Goal: Communication & Community: Answer question/provide support

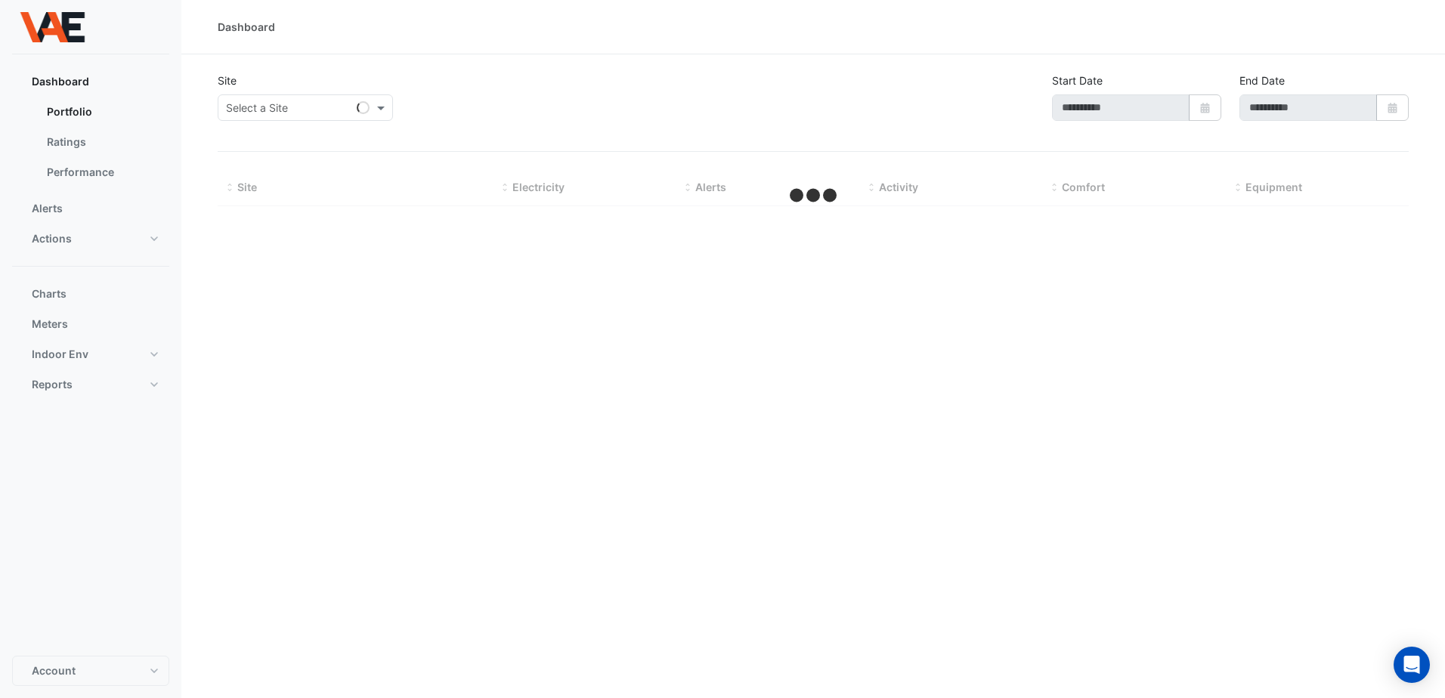
type input "**********"
select select "***"
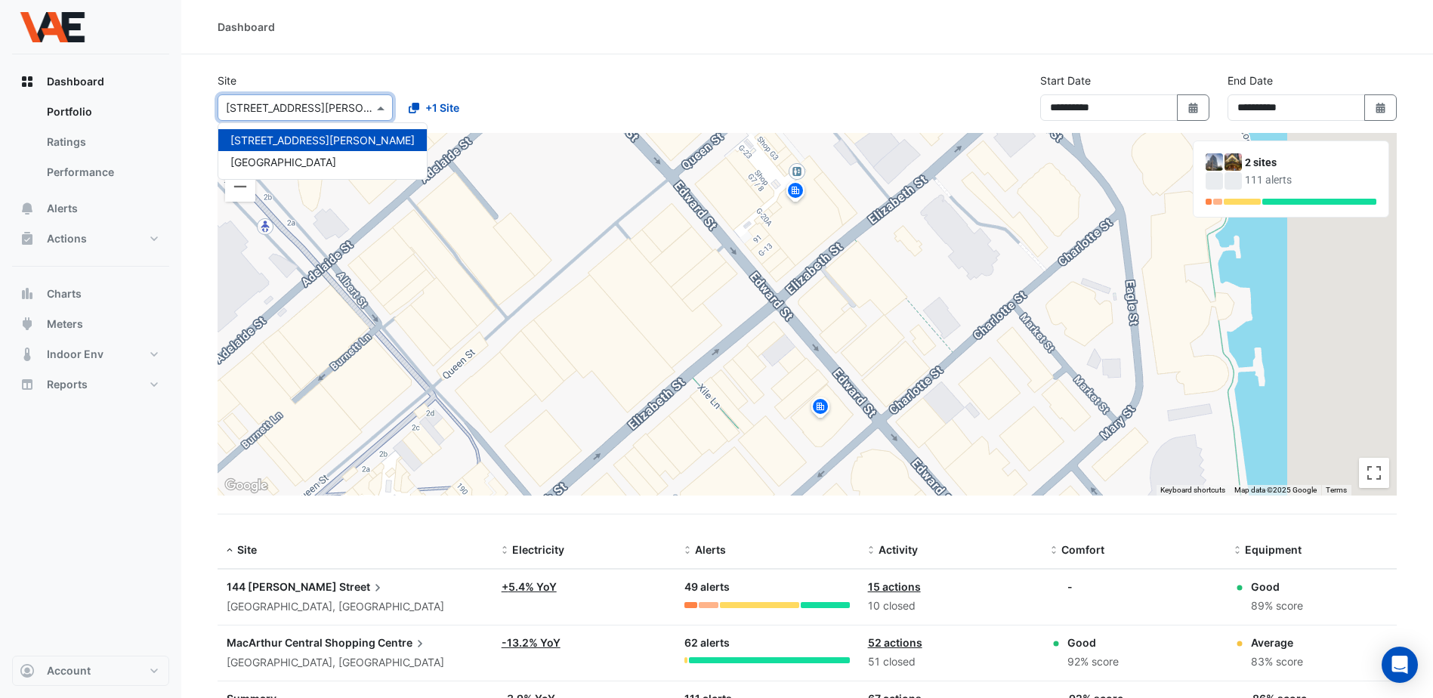
click at [382, 110] on span at bounding box center [382, 108] width 19 height 16
click at [322, 159] on span "[GEOGRAPHIC_DATA]" at bounding box center [283, 162] width 106 height 13
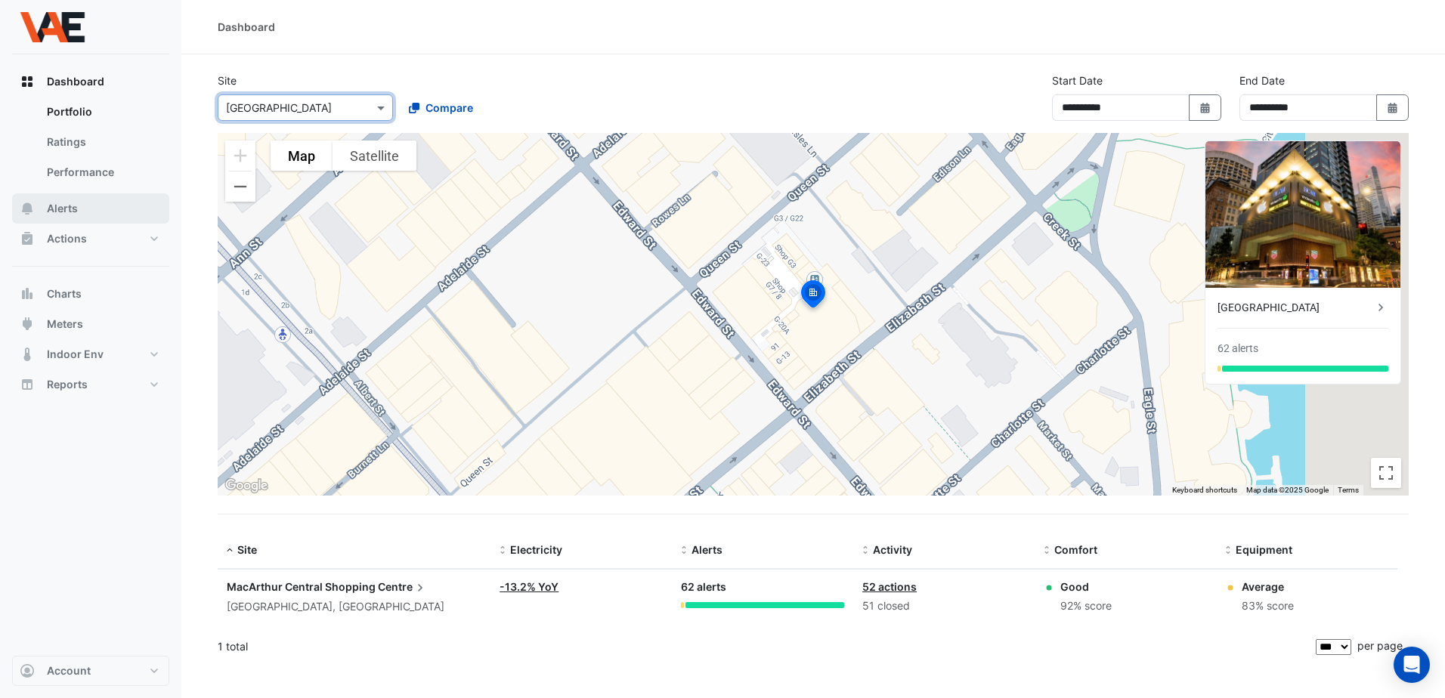
click at [66, 206] on span "Alerts" at bounding box center [62, 208] width 31 height 15
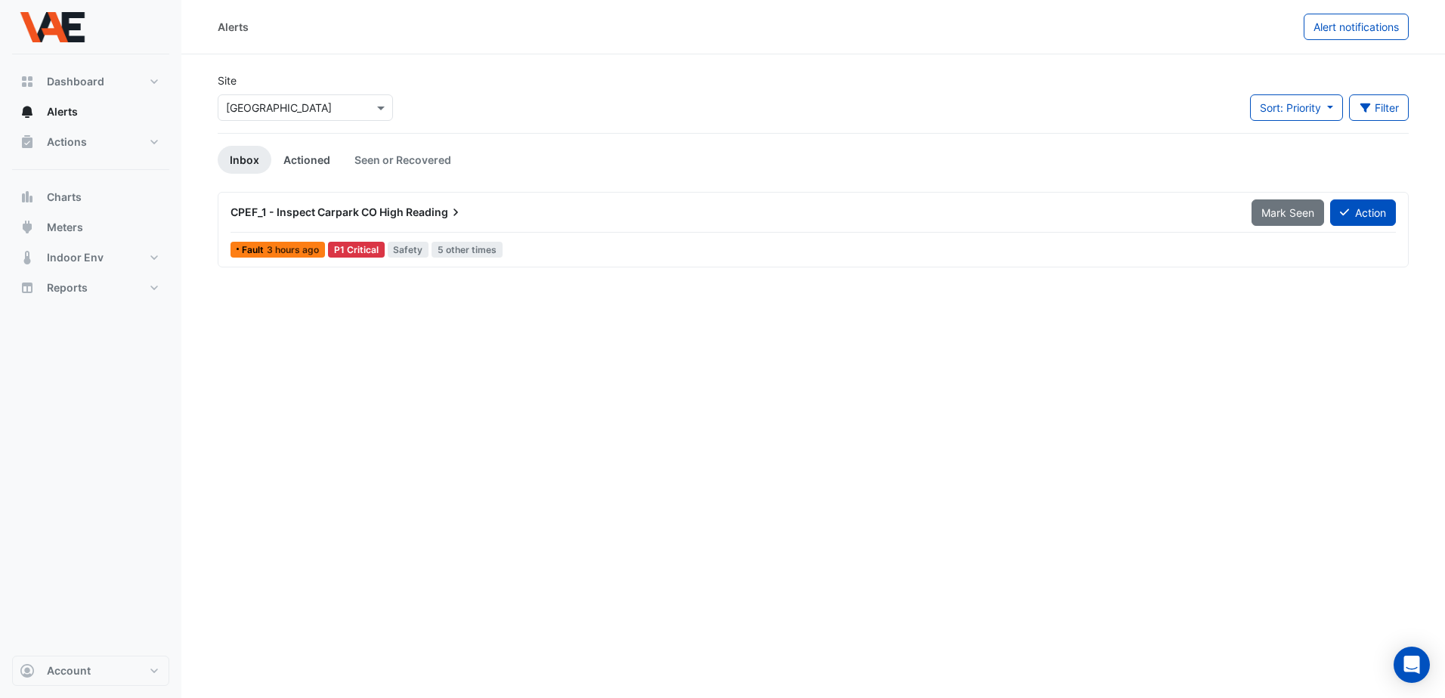
click at [304, 152] on link "Actioned" at bounding box center [306, 160] width 71 height 28
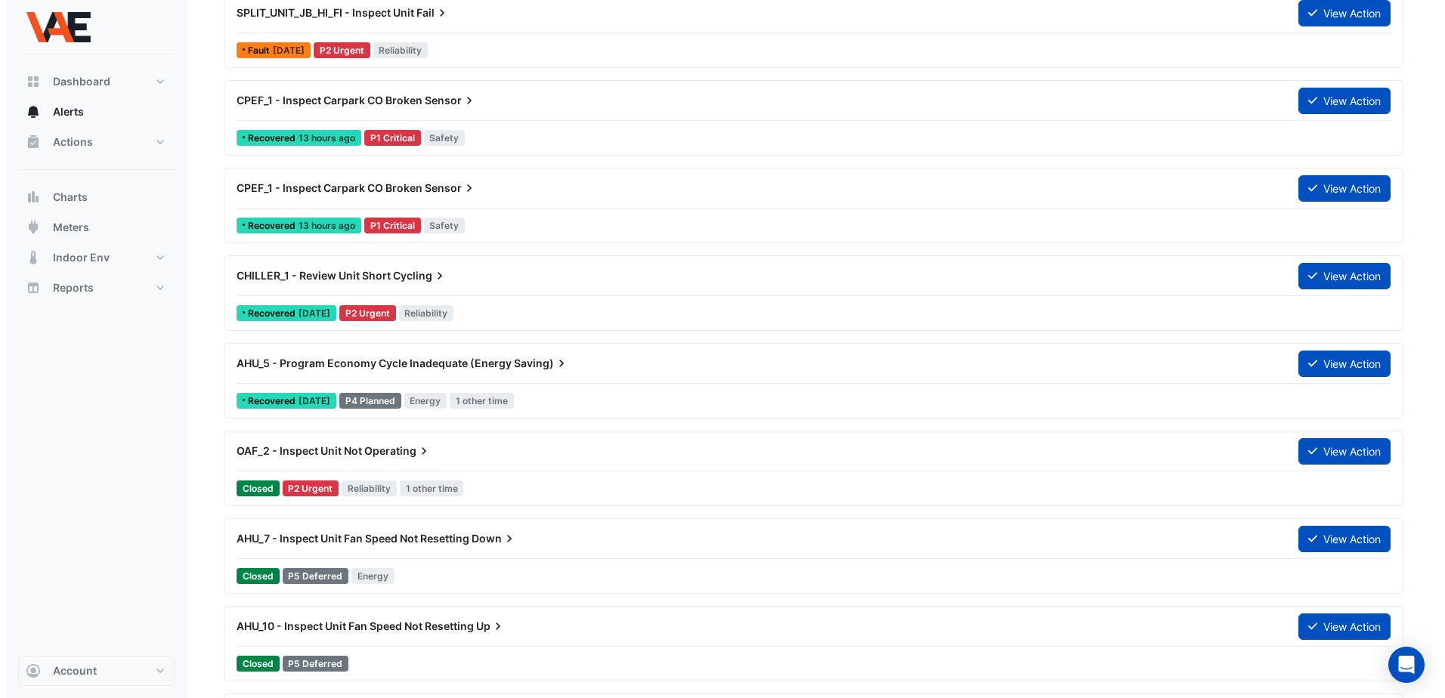
scroll to position [378, 0]
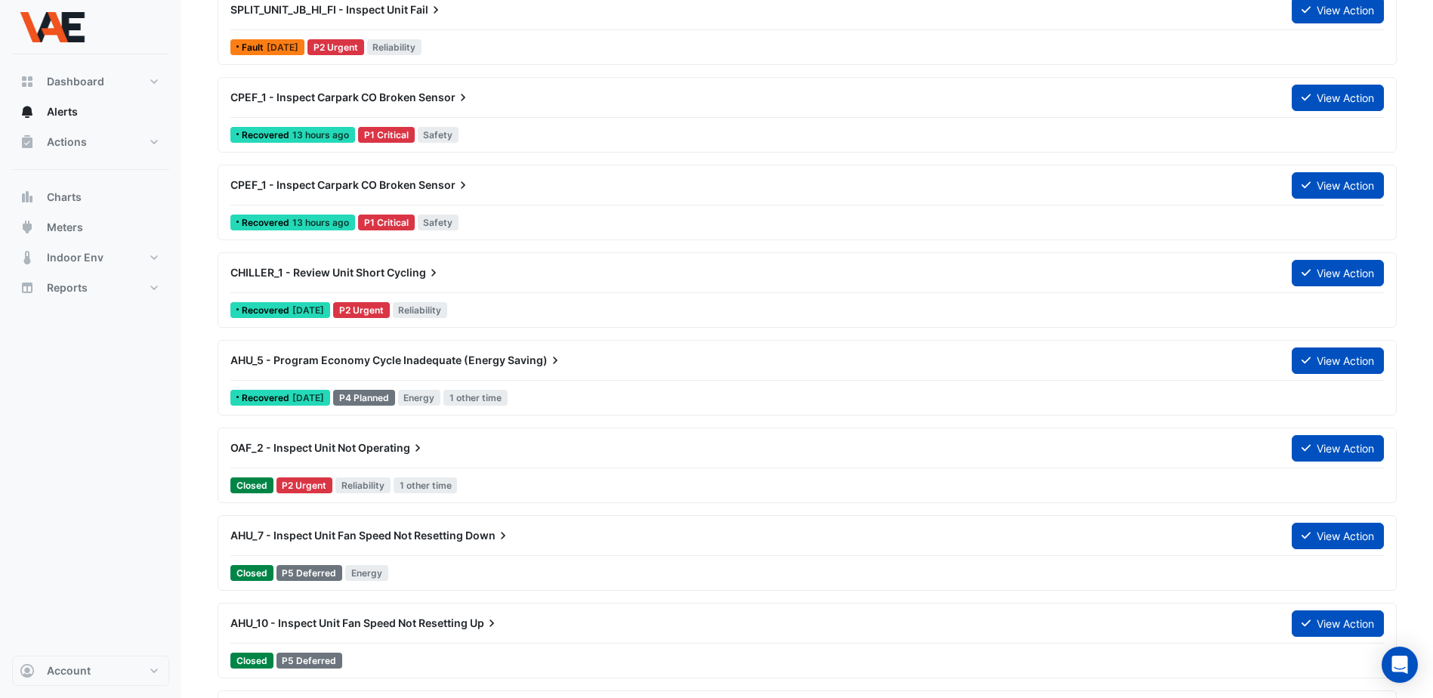
click at [293, 397] on span "[DATE]" at bounding box center [308, 397] width 32 height 11
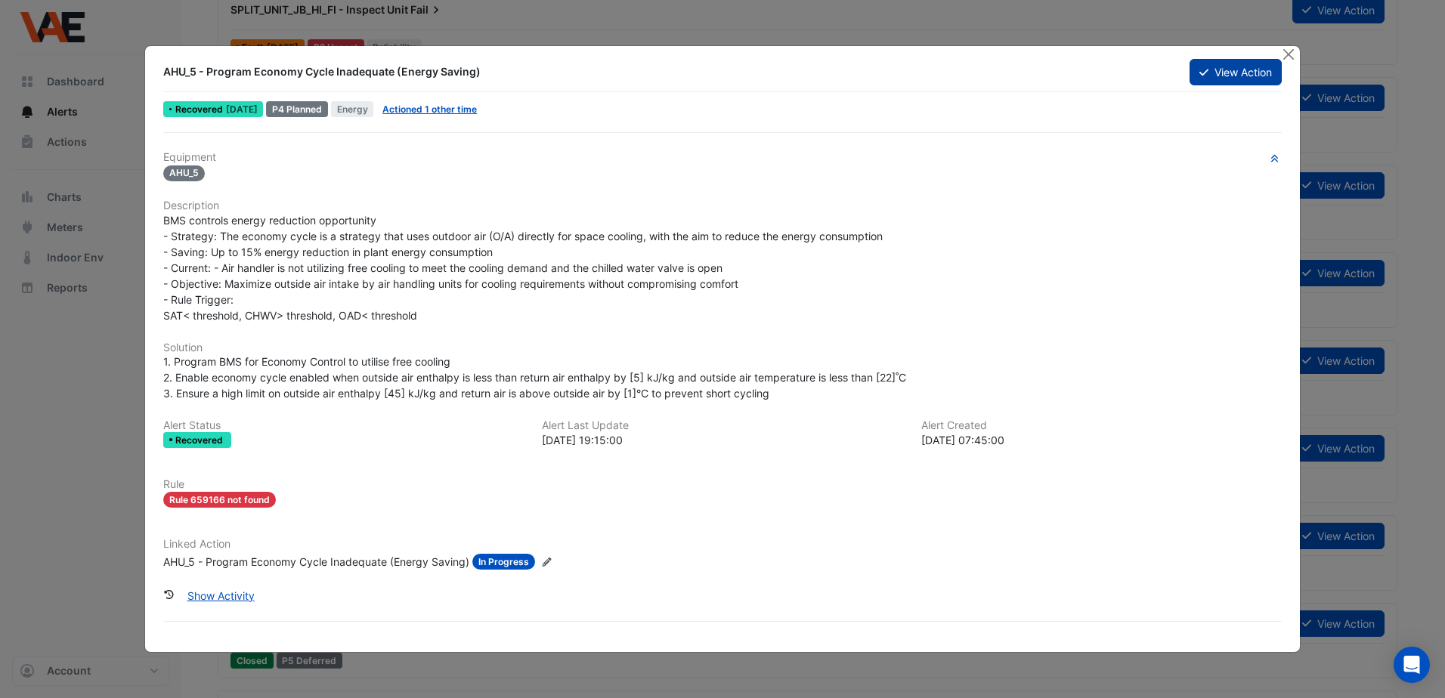
click at [1222, 71] on button "View Action" at bounding box center [1235, 72] width 92 height 26
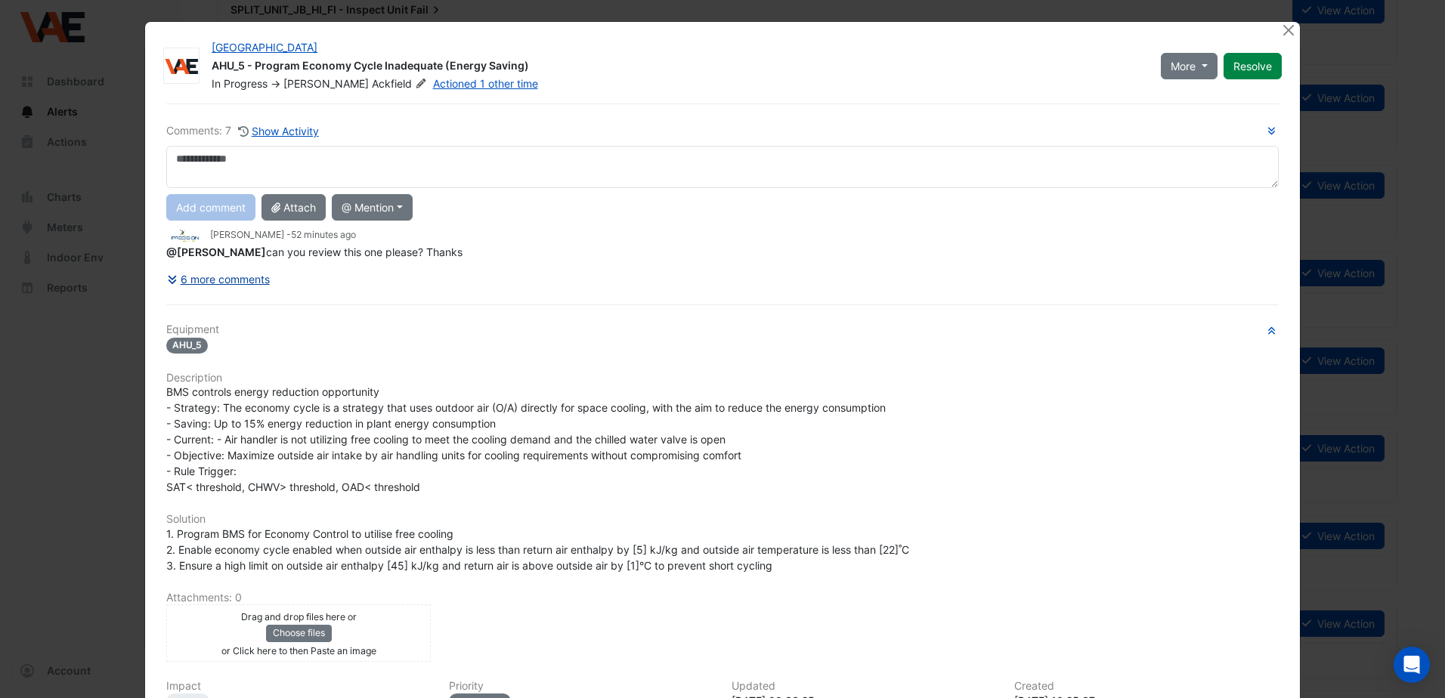
click at [218, 281] on button "6 more comments" at bounding box center [218, 279] width 104 height 26
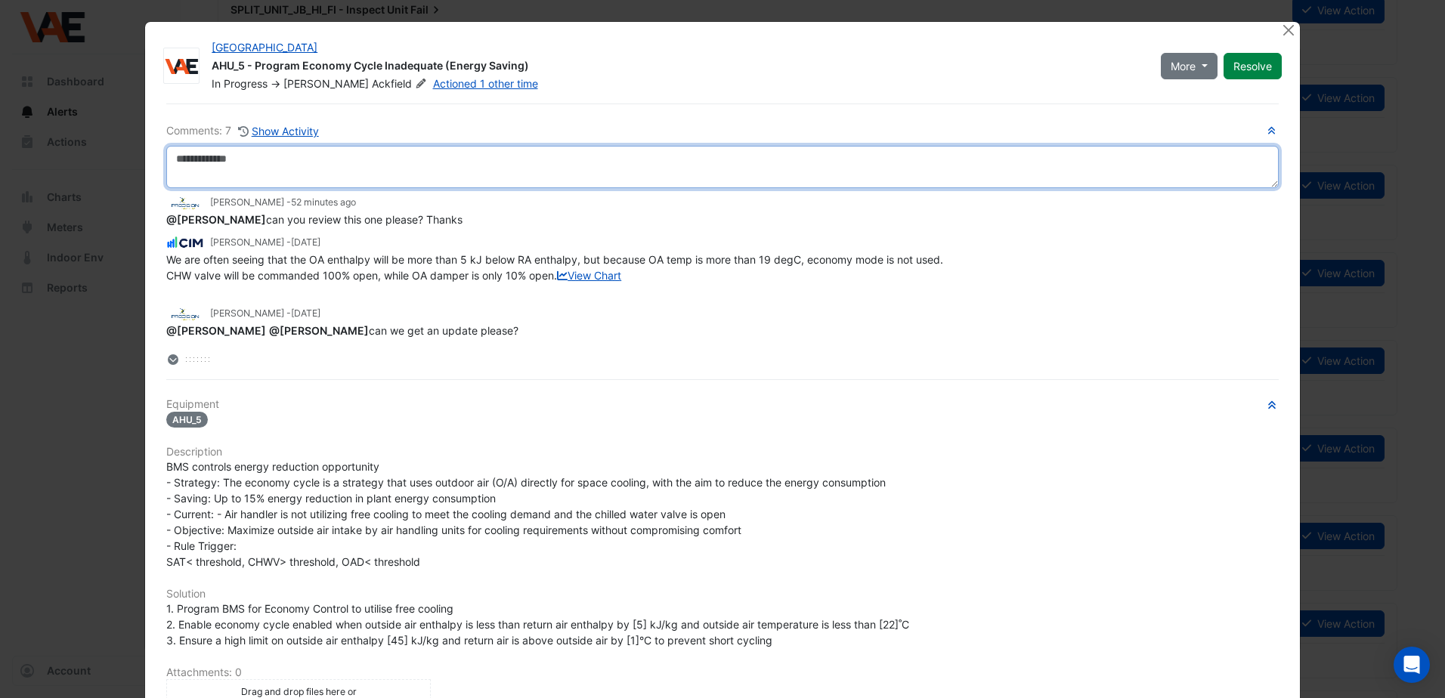
click at [216, 165] on textarea at bounding box center [722, 167] width 1112 height 42
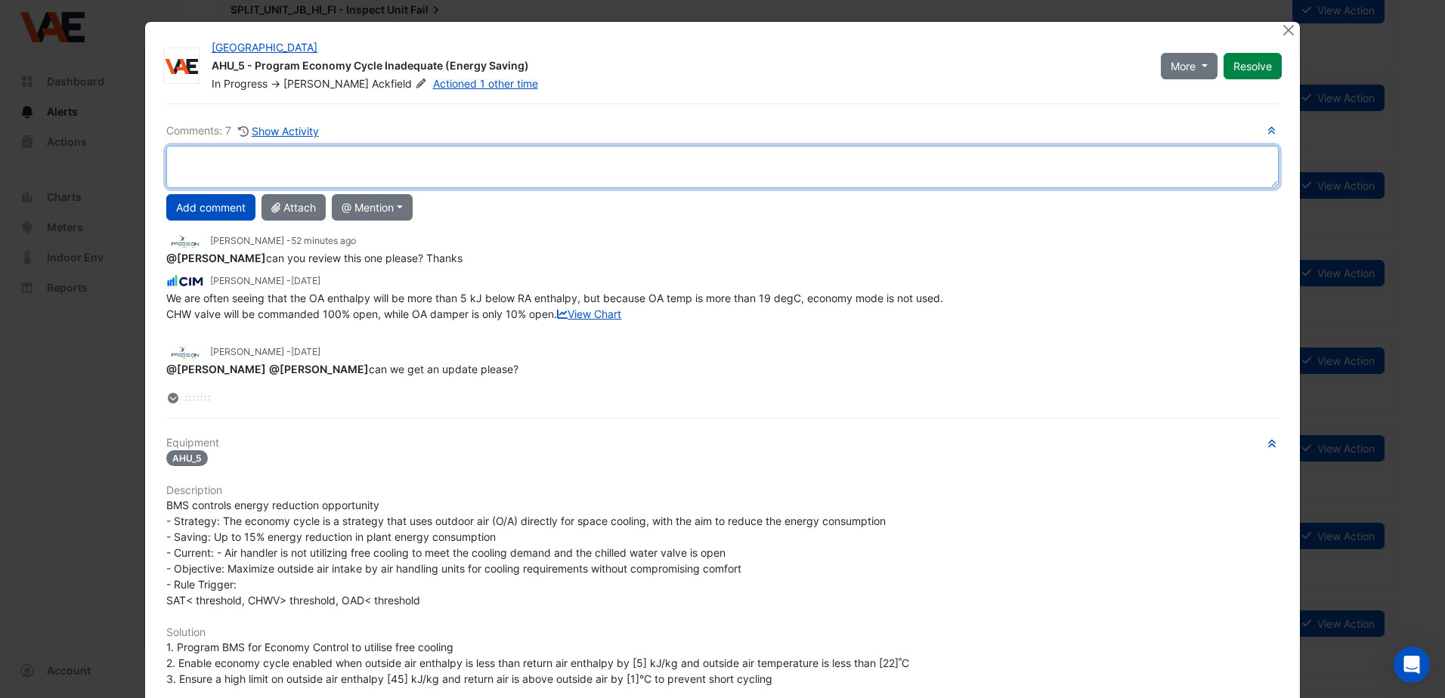
scroll to position [26, 0]
click at [170, 155] on textarea at bounding box center [722, 167] width 1112 height 42
click at [173, 151] on textarea at bounding box center [722, 167] width 1112 height 42
click at [184, 151] on textarea at bounding box center [722, 167] width 1112 height 42
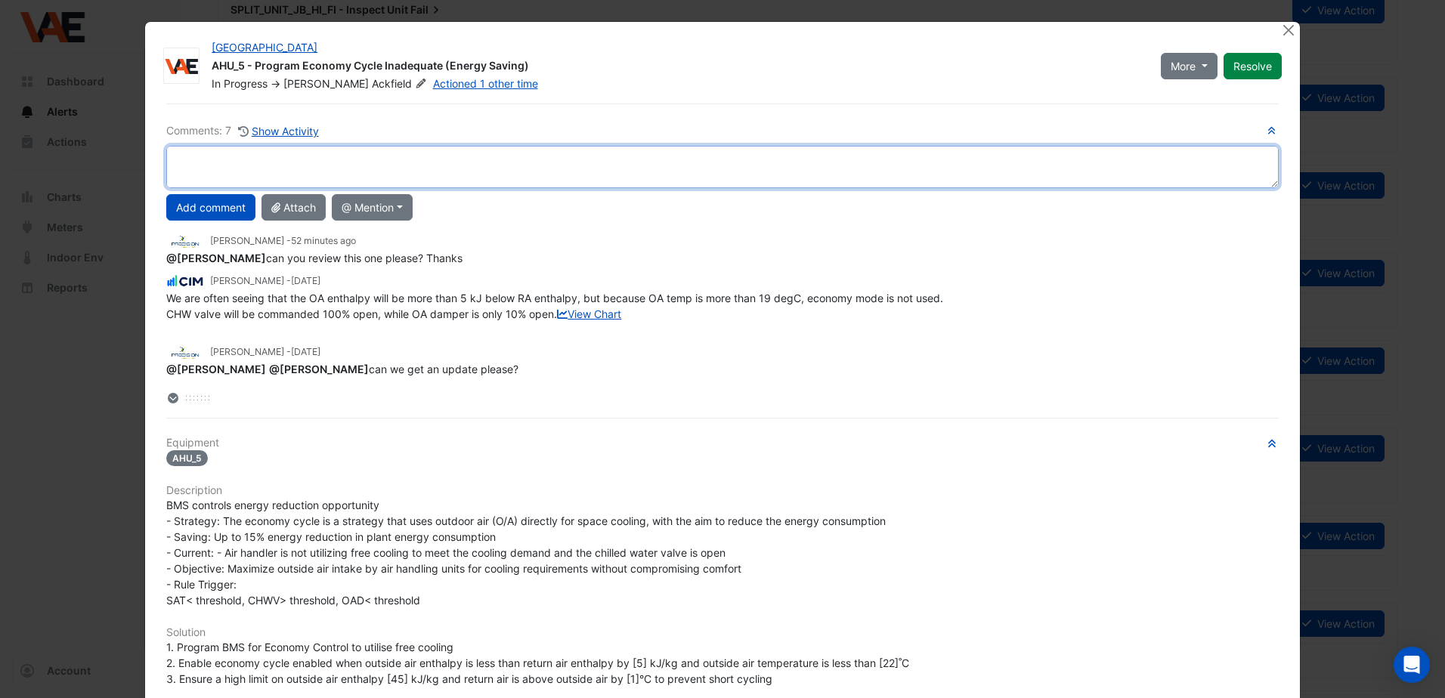
click at [173, 153] on textarea at bounding box center [722, 167] width 1112 height 42
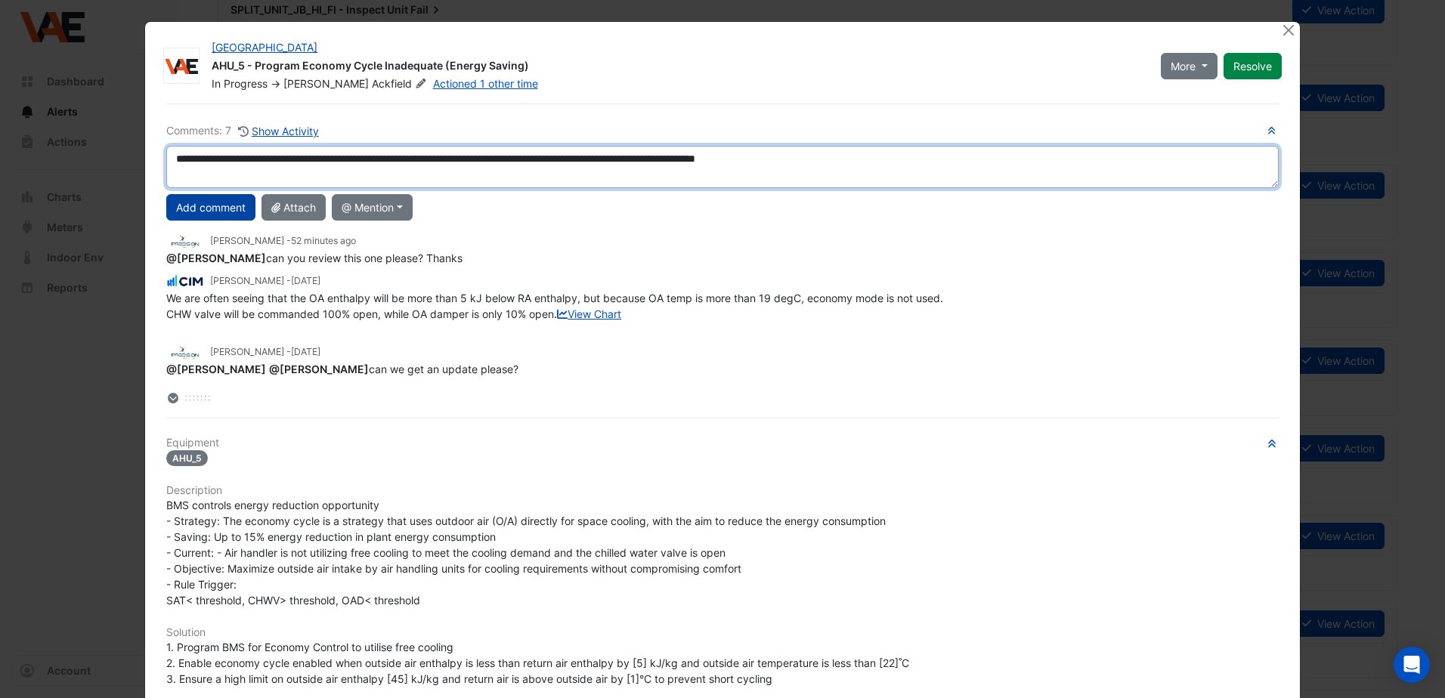
type textarea "**********"
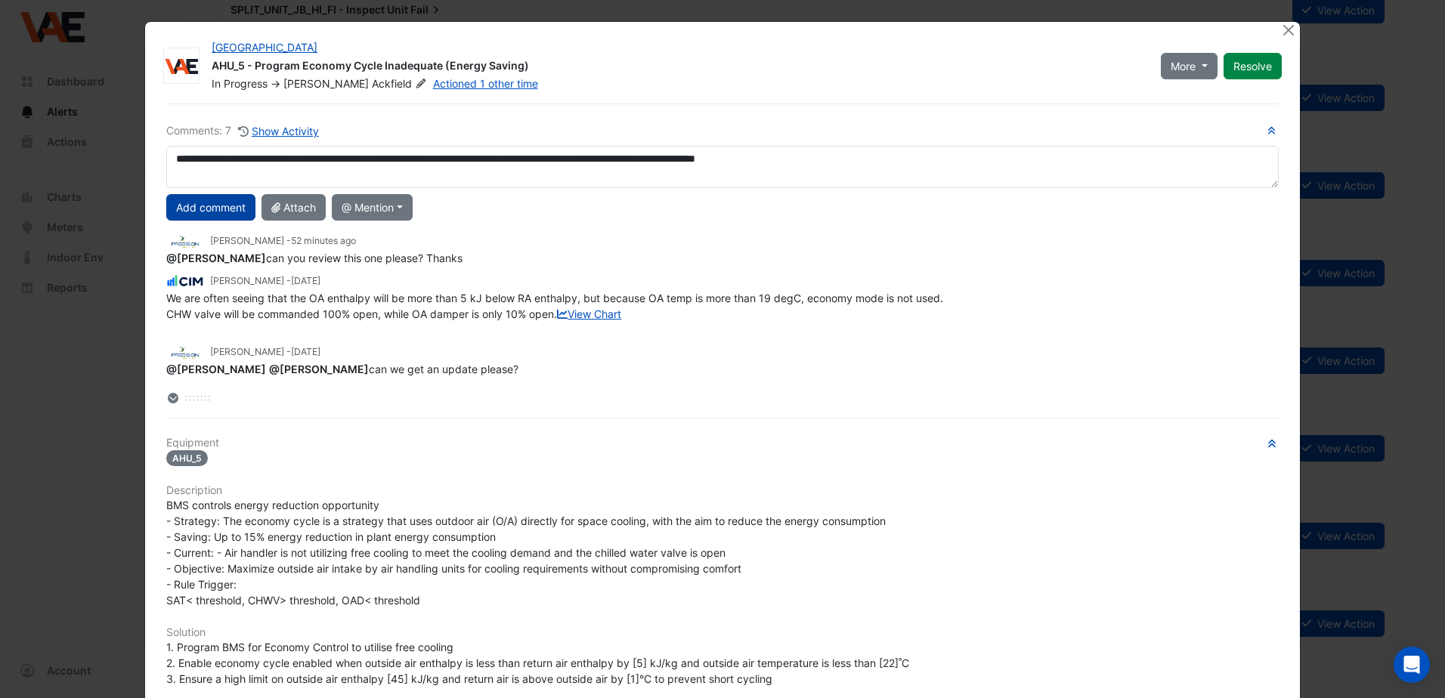
click at [197, 211] on button "Add comment" at bounding box center [210, 207] width 89 height 26
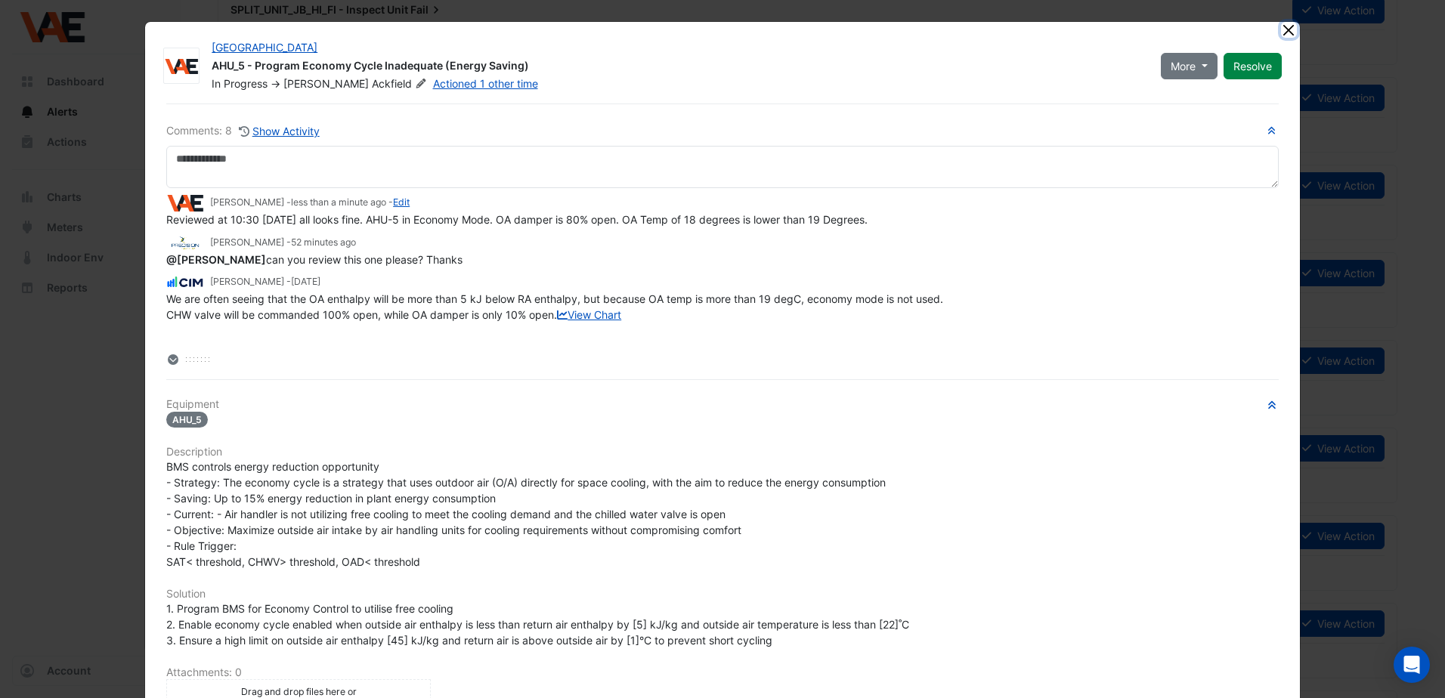
click at [1282, 24] on button "Close" at bounding box center [1289, 30] width 16 height 16
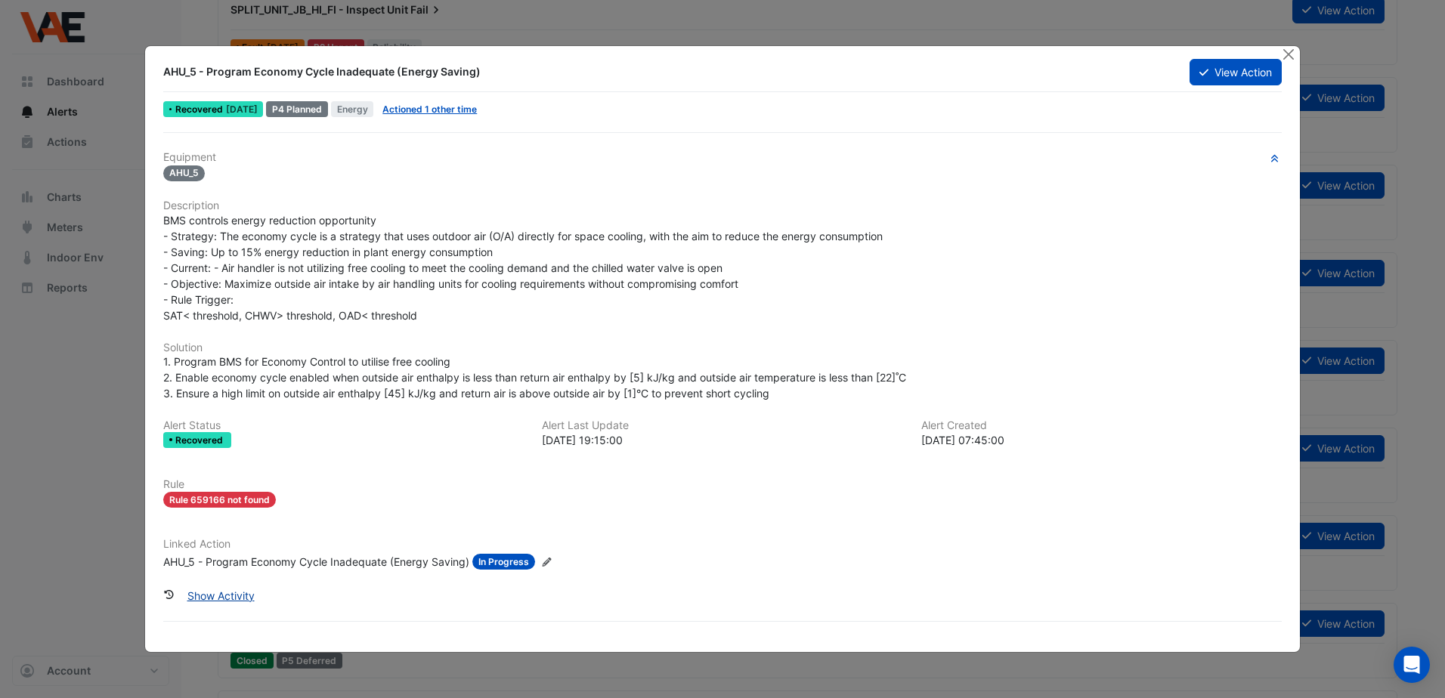
click at [221, 593] on button "Show Activity" at bounding box center [221, 596] width 87 height 26
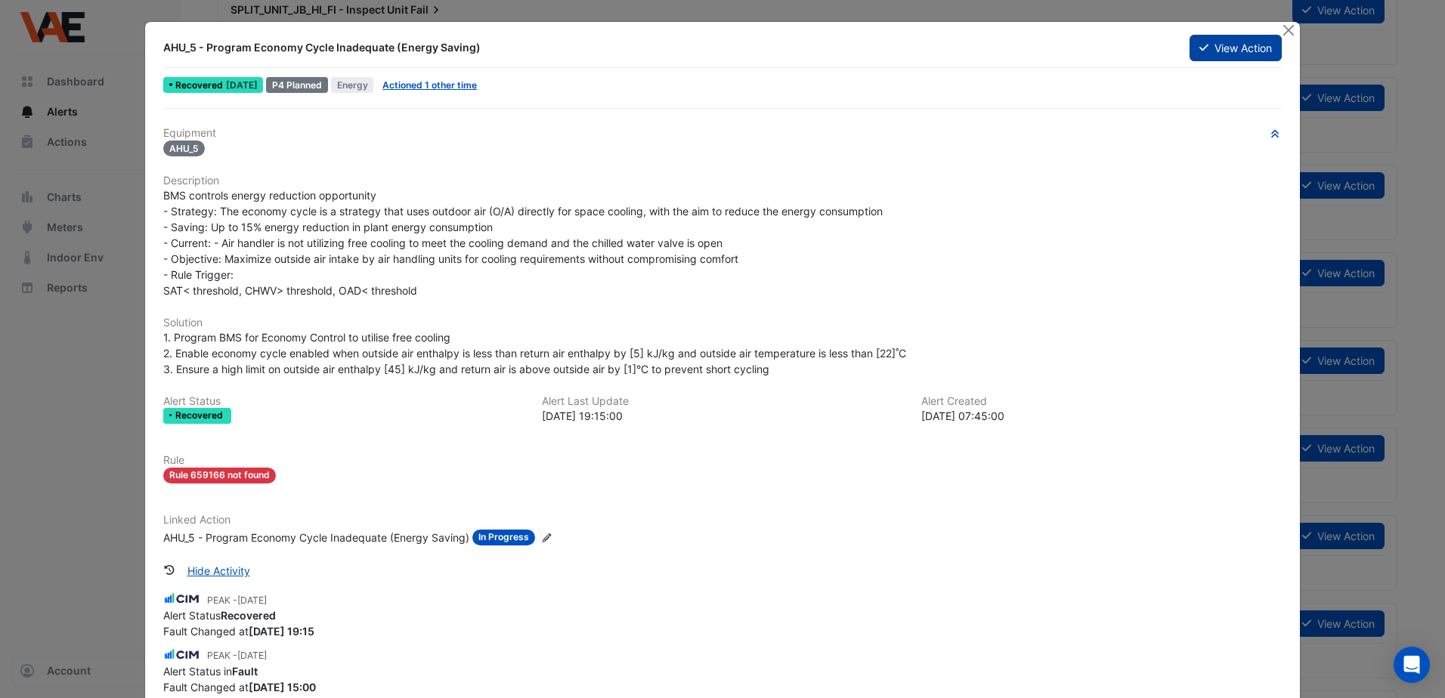
click at [1226, 52] on button "View Action" at bounding box center [1235, 48] width 92 height 26
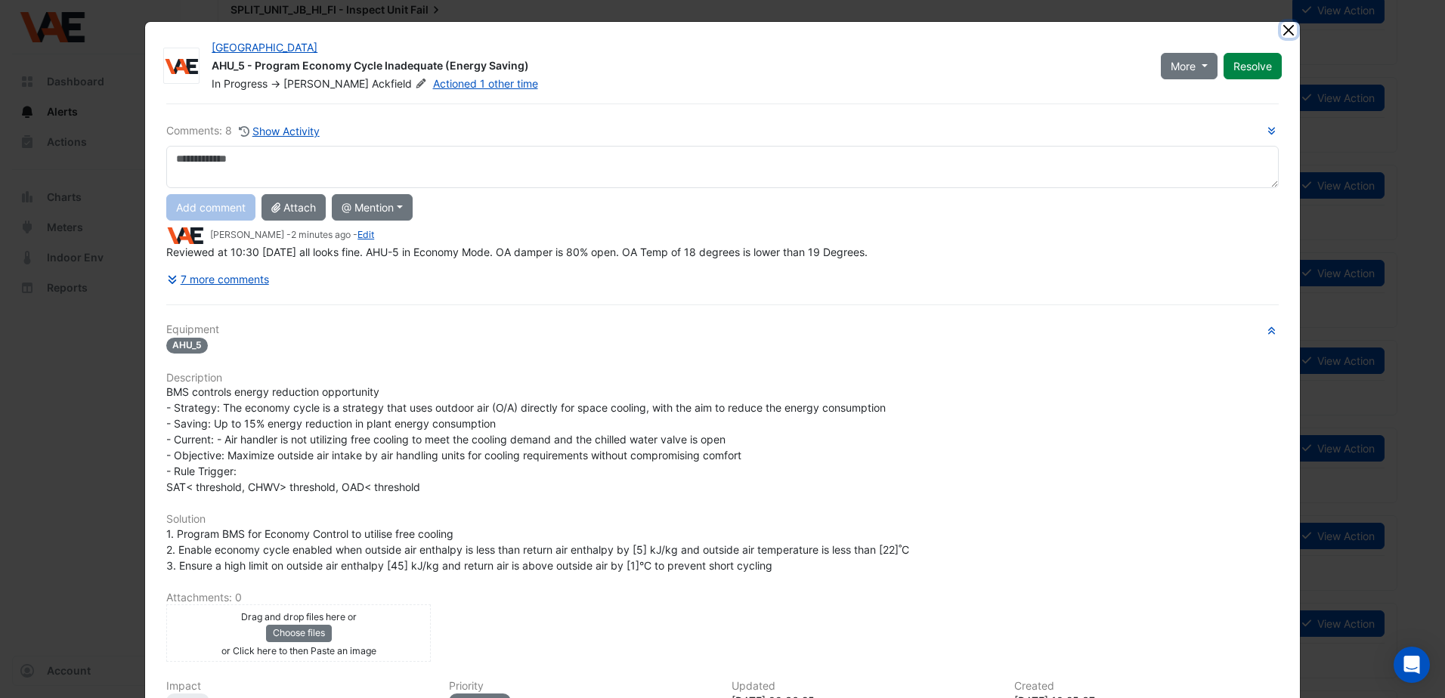
click at [1281, 27] on button "Close" at bounding box center [1289, 30] width 16 height 16
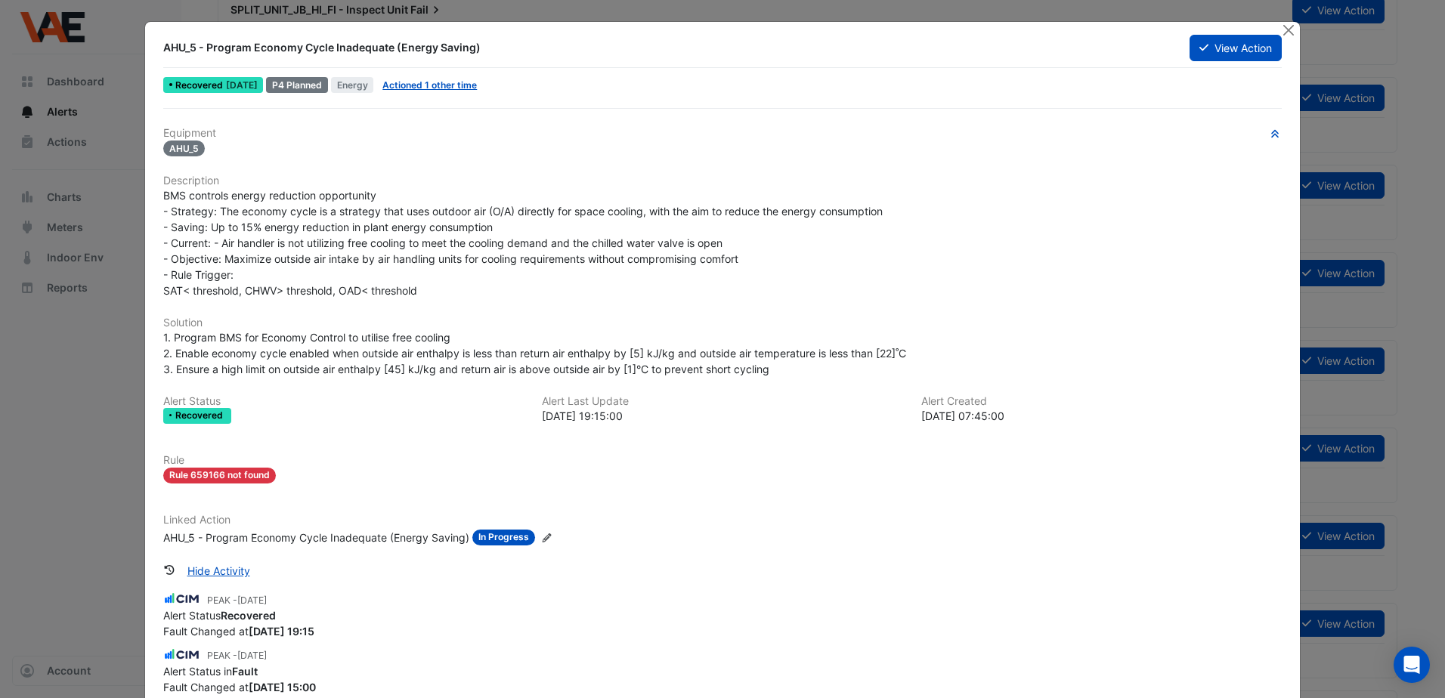
click at [1282, 20] on ngb-modal-window "AHU_5 - Program Economy Cycle Inadequate (Energy Saving) View Action Recovered …" at bounding box center [722, 349] width 1445 height 698
click at [1281, 30] on button "Close" at bounding box center [1289, 30] width 16 height 16
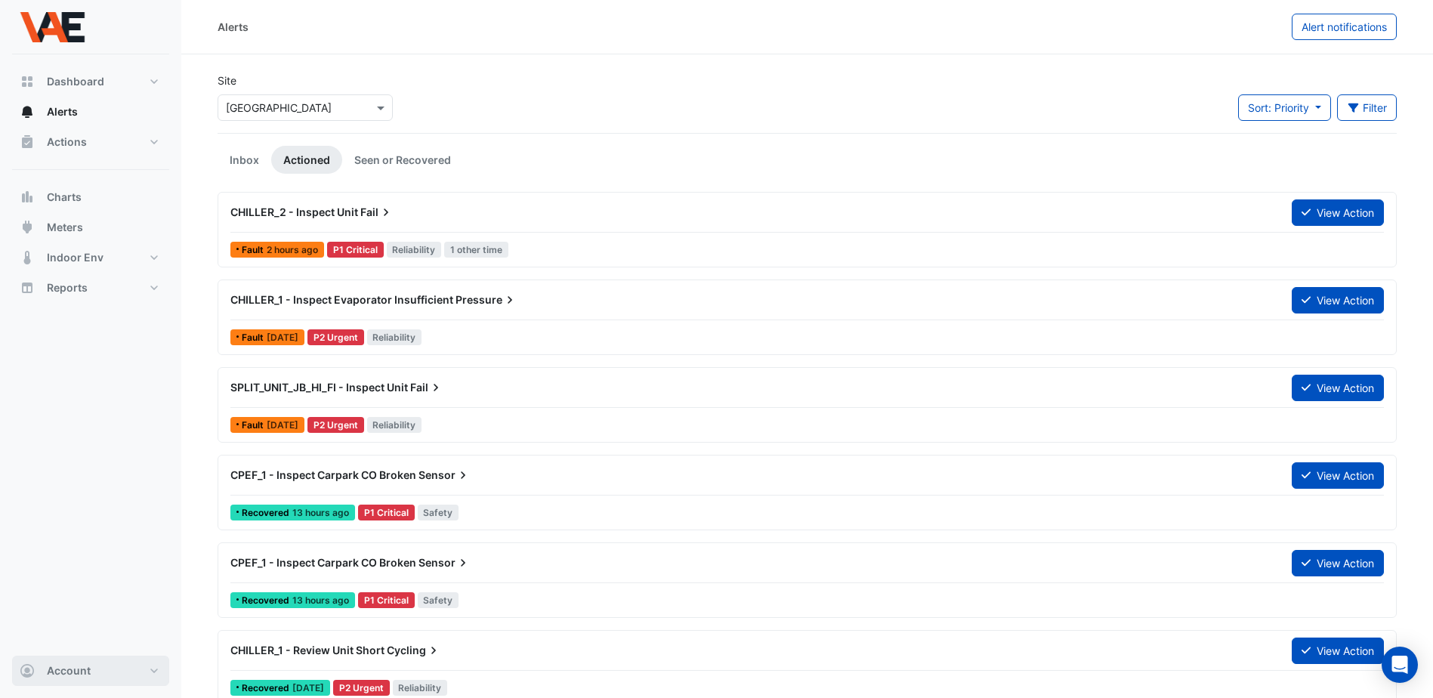
click at [150, 664] on button "Account" at bounding box center [90, 671] width 157 height 30
click at [57, 627] on link "Sign Out" at bounding box center [91, 632] width 144 height 30
